Goal: Communication & Community: Connect with others

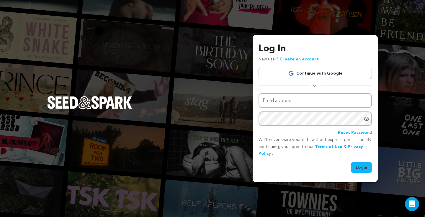
click at [338, 76] on link "Continue with Google" at bounding box center [315, 73] width 113 height 11
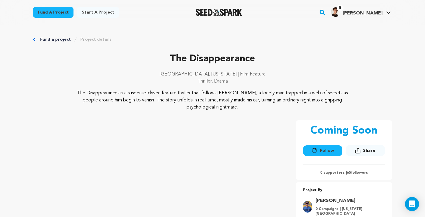
scroll to position [14, 0]
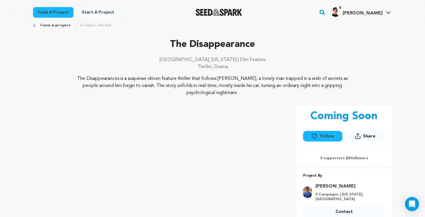
click at [321, 135] on button "Follow" at bounding box center [322, 136] width 39 height 11
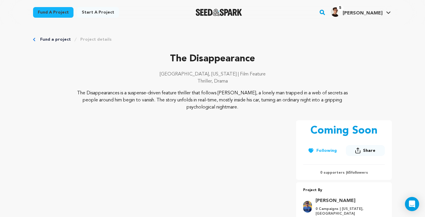
scroll to position [0, 0]
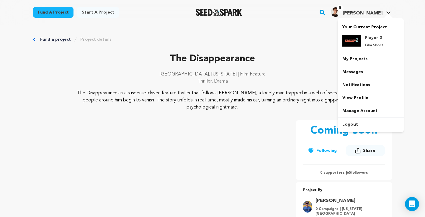
click at [367, 13] on span "[PERSON_NAME]" at bounding box center [363, 13] width 40 height 5
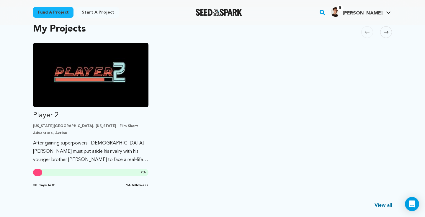
scroll to position [135, 0]
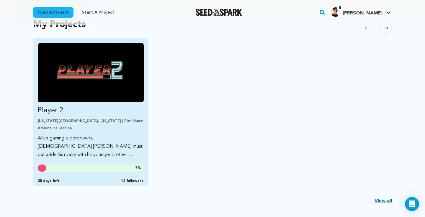
click at [114, 61] on img "Fund Player 2" at bounding box center [91, 72] width 106 height 59
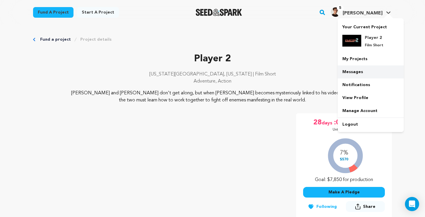
click at [353, 69] on link "Messages" at bounding box center [371, 72] width 66 height 13
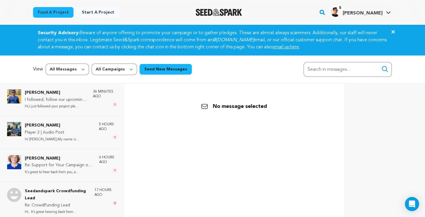
scroll to position [38, 0]
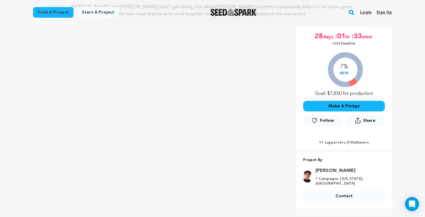
scroll to position [84, 0]
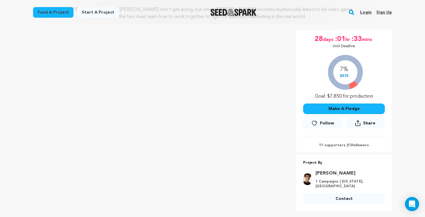
click at [367, 11] on link "Login" at bounding box center [366, 12] width 12 height 9
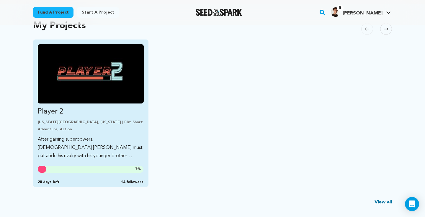
scroll to position [135, 0]
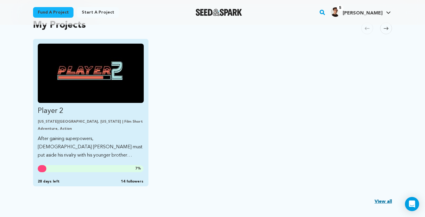
click at [78, 134] on link "Player 2 New York City, New York | Film Short Adventure, Action After gaining s…" at bounding box center [91, 102] width 106 height 116
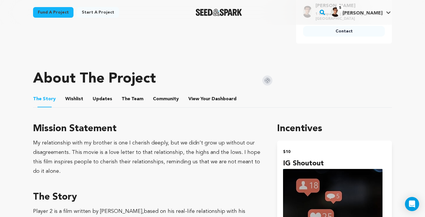
scroll to position [251, 0]
click at [215, 100] on span "Dashboard" at bounding box center [224, 99] width 25 height 7
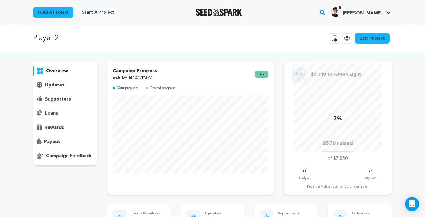
click at [54, 98] on p "supporters" at bounding box center [58, 99] width 26 height 7
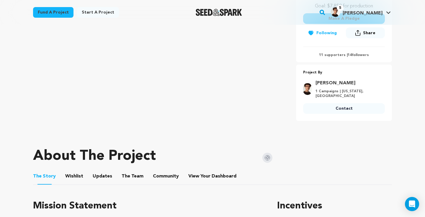
scroll to position [174, 0]
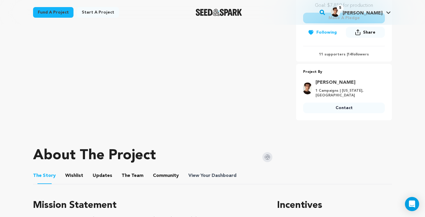
click at [208, 173] on span "View Your Dashboard" at bounding box center [212, 175] width 49 height 7
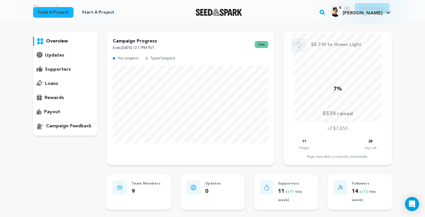
scroll to position [33, 0]
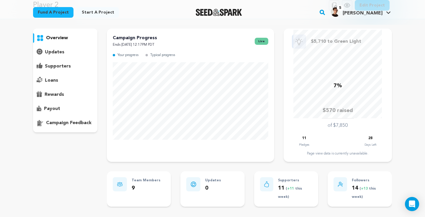
click at [67, 67] on p "supporters" at bounding box center [58, 66] width 26 height 7
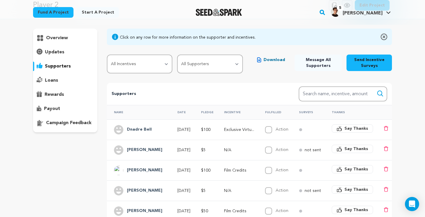
click at [245, 126] on td "Exclusive Virtu..." at bounding box center [237, 130] width 41 height 20
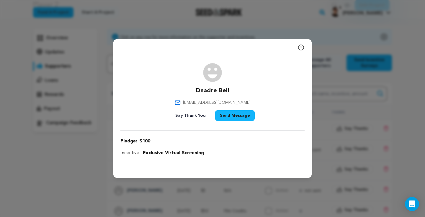
click at [301, 46] on icon "button" at bounding box center [301, 47] width 7 height 7
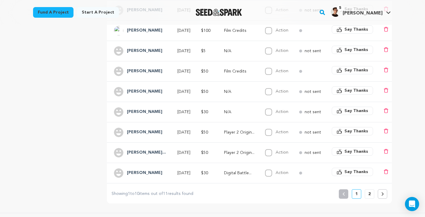
scroll to position [174, 0]
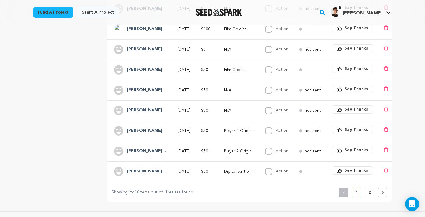
click at [246, 130] on p "Player 2 Origin..." at bounding box center [239, 131] width 30 height 6
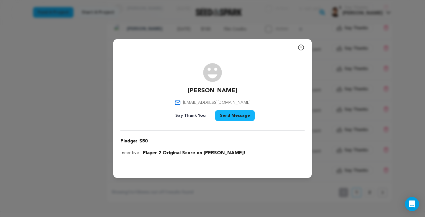
click at [299, 47] on icon "button" at bounding box center [301, 47] width 7 height 7
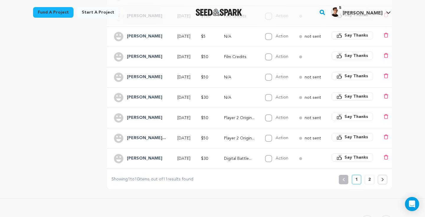
scroll to position [225, 0]
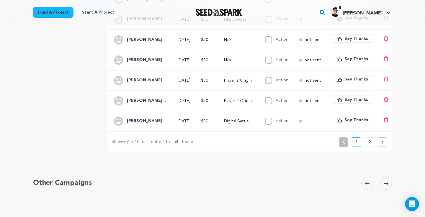
click at [382, 144] on icon at bounding box center [382, 143] width 3 height 4
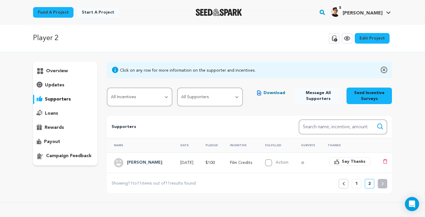
scroll to position [0, 0]
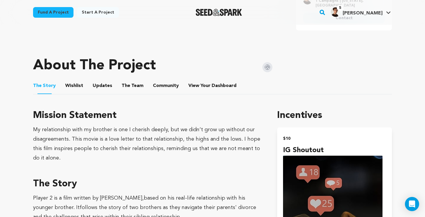
scroll to position [263, 0]
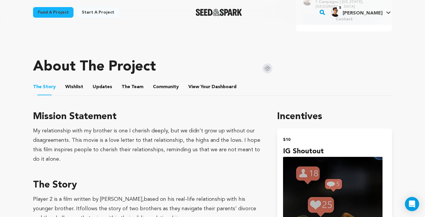
click at [207, 83] on li "View Your Dashboard View Your Dashboard" at bounding box center [212, 87] width 49 height 17
click at [205, 87] on span "View Your Dashboard" at bounding box center [212, 87] width 49 height 7
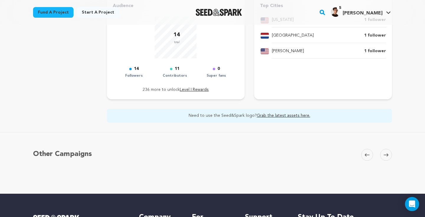
scroll to position [268, 0]
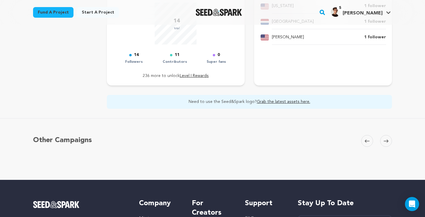
click at [277, 101] on link "Grab the latest assets here." at bounding box center [283, 102] width 53 height 4
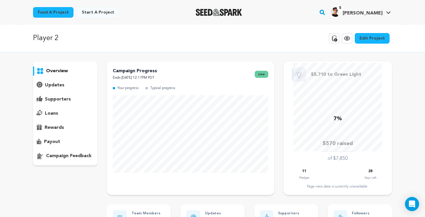
scroll to position [0, 0]
